Goal: Information Seeking & Learning: Learn about a topic

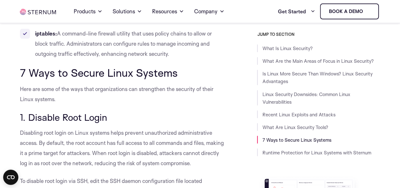
scroll to position [2910, 0]
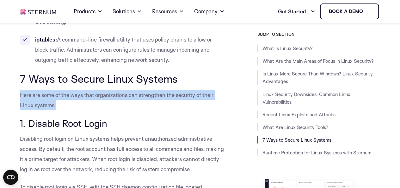
drag, startPoint x: 21, startPoint y: 105, endPoint x: 136, endPoint y: 101, distance: 115.3
click at [137, 106] on span "Here are some of the ways that organizations can strengthen the security of the…" at bounding box center [117, 99] width 194 height 17
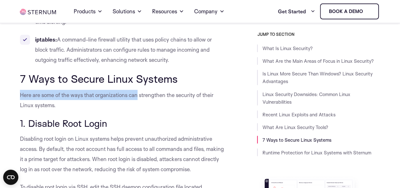
copy span "Here are some of the ways that organizations can"
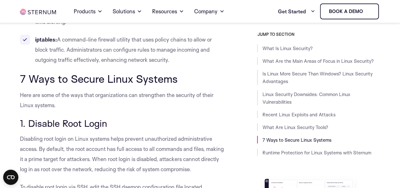
drag, startPoint x: 96, startPoint y: 122, endPoint x: 69, endPoint y: 114, distance: 28.4
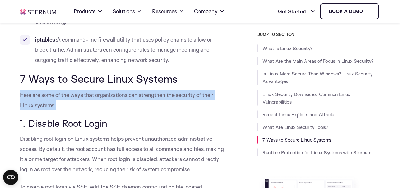
drag, startPoint x: 23, startPoint y: 105, endPoint x: 87, endPoint y: 119, distance: 65.3
click at [87, 110] on p "Here are some of the ways that organizations can strengthen the security of the…" at bounding box center [123, 100] width 206 height 20
copy span "Here are some of the ways that organizations can strengthen the security of the…"
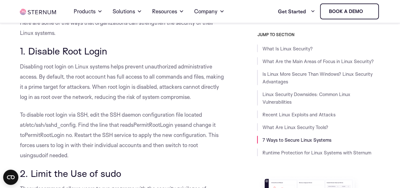
scroll to position [3005, 0]
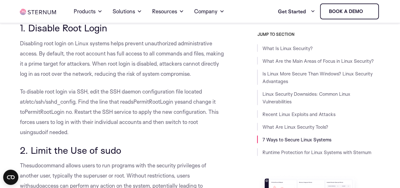
drag, startPoint x: 29, startPoint y: 39, endPoint x: 115, endPoint y: 35, distance: 86.2
click at [115, 33] on h3 "1. Disable Root Login" at bounding box center [123, 27] width 206 height 11
copy span "Disable Root Login"
drag, startPoint x: 19, startPoint y: 53, endPoint x: 31, endPoint y: 58, distance: 12.5
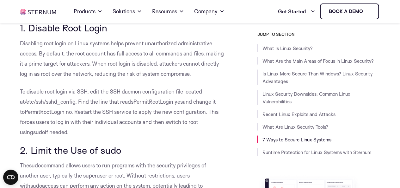
drag, startPoint x: 23, startPoint y: 53, endPoint x: 96, endPoint y: 142, distance: 115.3
copy div "Disabling root login on Linux systems helps prevent unauthorized administrative…"
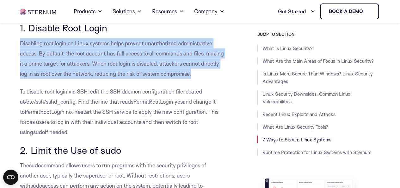
drag, startPoint x: 21, startPoint y: 52, endPoint x: 220, endPoint y: 84, distance: 201.3
click at [220, 79] on p "Disabling root login on Linux systems helps prevent unauthorized administrative…" at bounding box center [123, 58] width 206 height 41
copy span "Disabling root login on Linux systems helps prevent unauthorized administrative…"
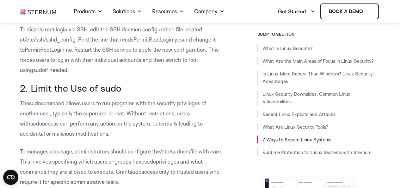
scroll to position [3068, 0]
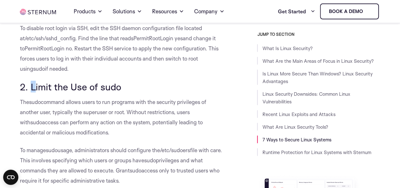
drag, startPoint x: 30, startPoint y: 97, endPoint x: 36, endPoint y: 97, distance: 5.7
click at [36, 92] on span "2. Limit the Use of sudo" at bounding box center [70, 87] width 101 height 12
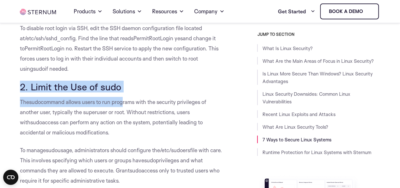
drag, startPoint x: 18, startPoint y: 97, endPoint x: 126, endPoint y: 102, distance: 108.1
click at [167, 92] on h3 "2. Limit the Use of sudo" at bounding box center [123, 86] width 206 height 11
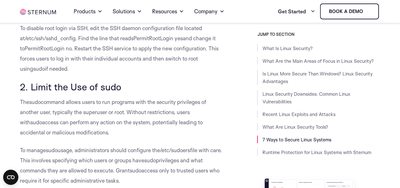
click at [166, 92] on h3 "2. Limit the Use of sudo" at bounding box center [123, 86] width 206 height 11
drag, startPoint x: 19, startPoint y: 96, endPoint x: 127, endPoint y: 101, distance: 108.3
copy span "2. Limit the Use of sudo"
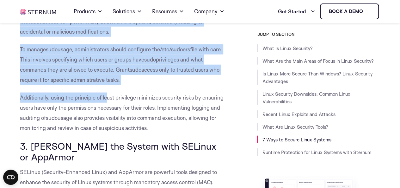
scroll to position [3227, 0]
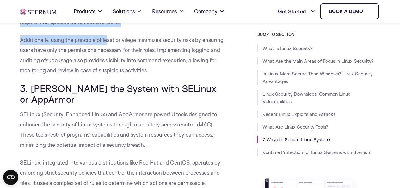
drag, startPoint x: 20, startPoint y: 50, endPoint x: 166, endPoint y: 78, distance: 148.3
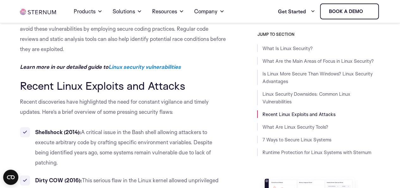
scroll to position [2309, 0]
